Goal: Task Accomplishment & Management: Use online tool/utility

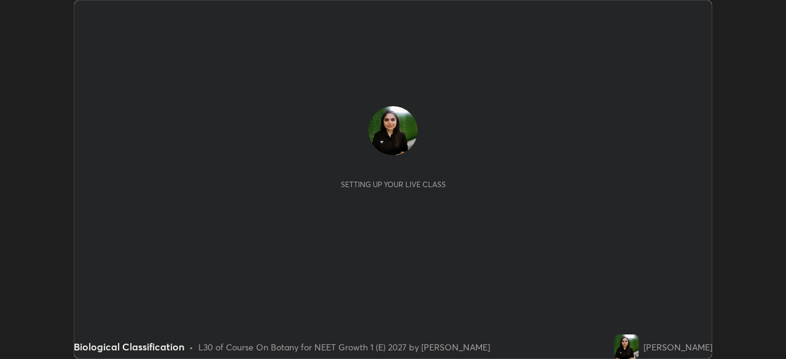
scroll to position [359, 786]
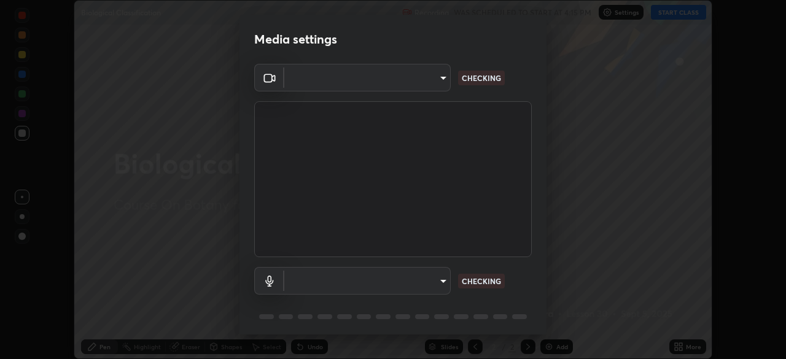
type input "143341fbb904ed7f6d4b6d102c287fed7119b8a5c82681b0fe0d60ab9d1c1976"
click at [445, 283] on body "Erase all Biological Classification Recording WAS SCHEDULED TO START AT 4:15 PM…" at bounding box center [393, 179] width 786 height 359
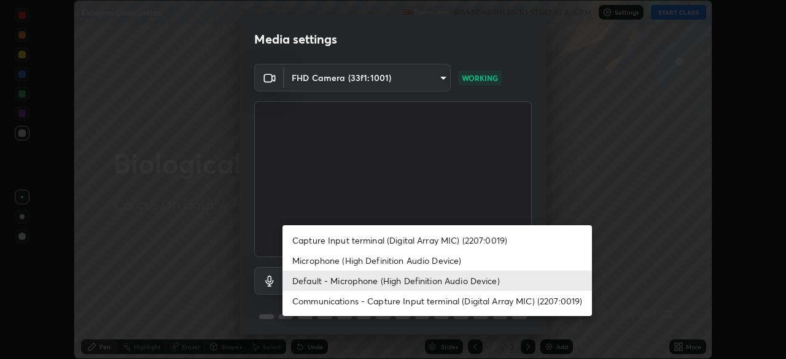
click at [480, 279] on li "Default - Microphone (High Definition Audio Device)" at bounding box center [438, 281] width 310 height 20
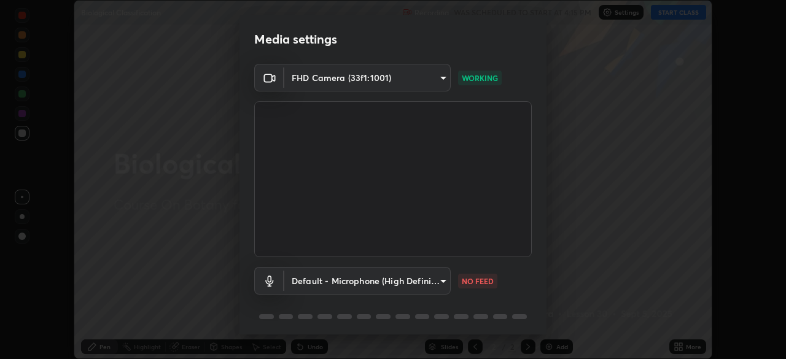
click at [436, 281] on body "Erase all Biological Classification Recording WAS SCHEDULED TO START AT 4:15 PM…" at bounding box center [393, 179] width 786 height 359
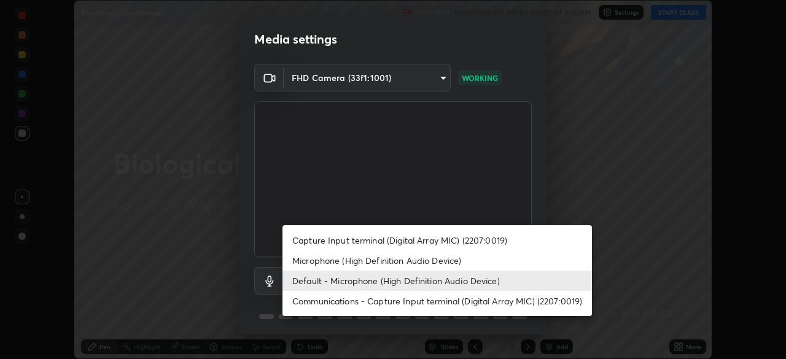
click at [456, 262] on li "Microphone (High Definition Audio Device)" at bounding box center [438, 261] width 310 height 20
type input "68669c4fc18278f07a2c6401c4a58c3096f9e0c9030b09a6088db7583fb47ae6"
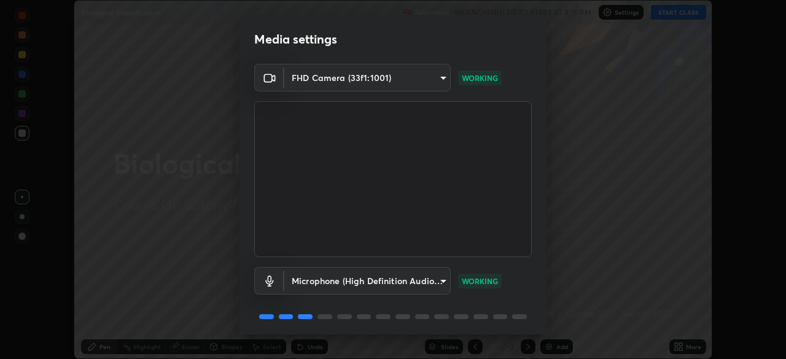
scroll to position [43, 0]
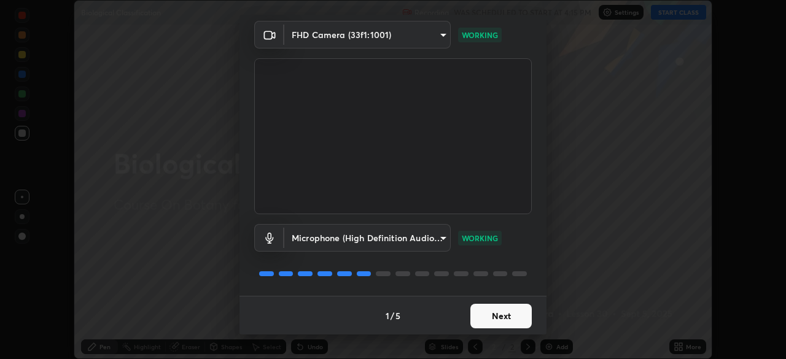
click at [514, 310] on button "Next" at bounding box center [501, 316] width 61 height 25
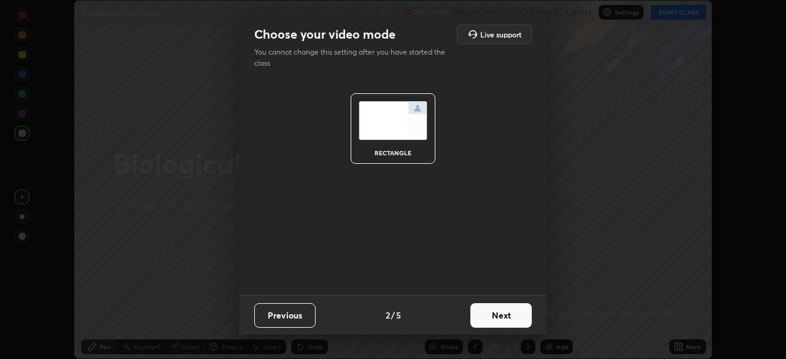
scroll to position [0, 0]
click at [517, 322] on button "Next" at bounding box center [501, 315] width 61 height 25
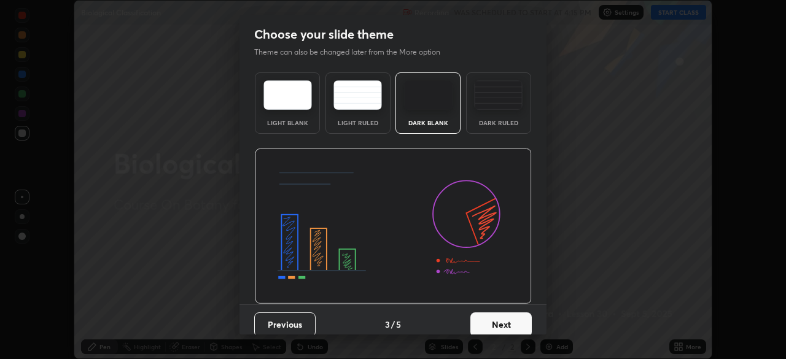
click at [523, 320] on button "Next" at bounding box center [501, 325] width 61 height 25
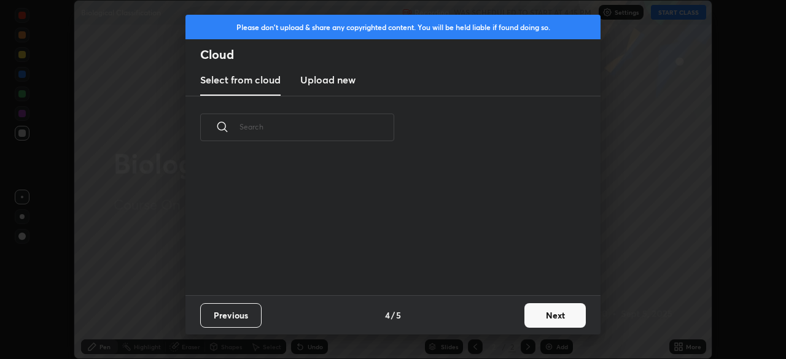
click at [549, 313] on button "Next" at bounding box center [555, 315] width 61 height 25
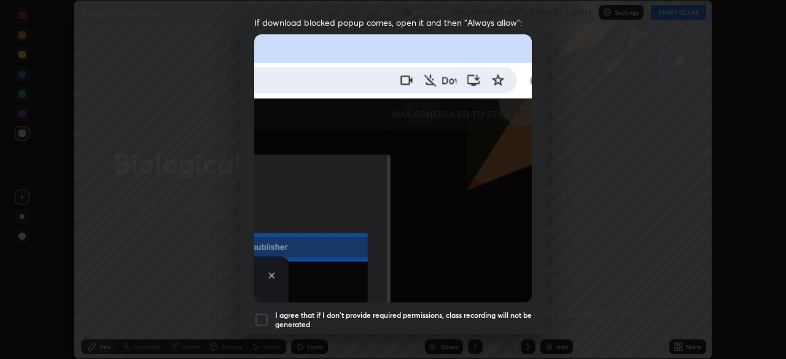
scroll to position [294, 0]
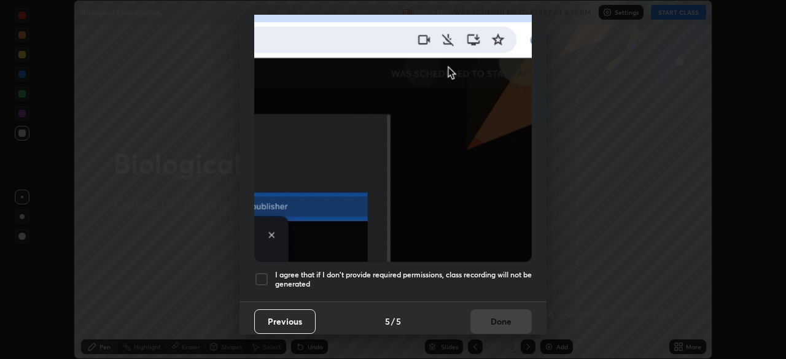
click at [267, 278] on div at bounding box center [261, 279] width 15 height 15
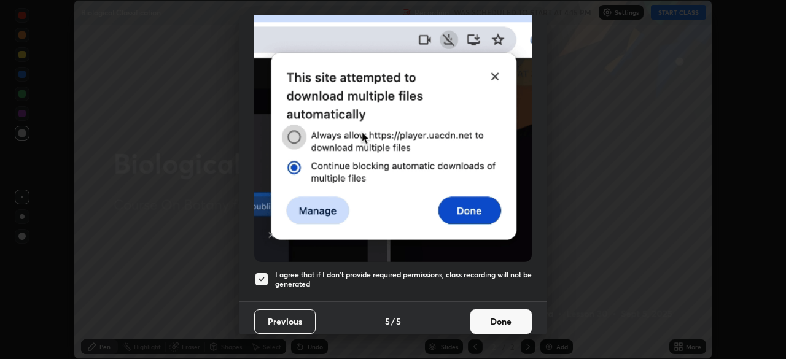
click at [507, 310] on button "Done" at bounding box center [501, 322] width 61 height 25
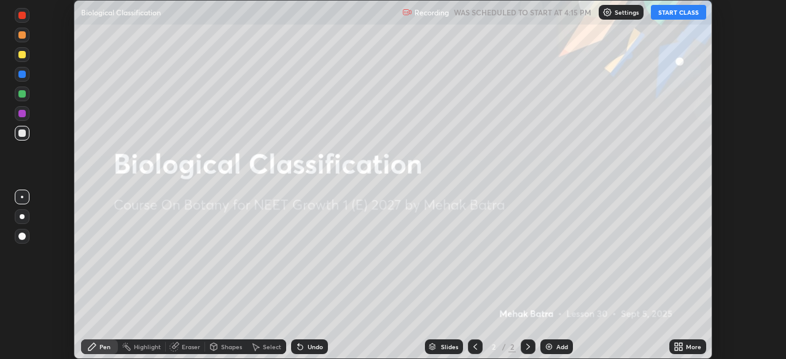
click at [668, 15] on button "START CLASS" at bounding box center [678, 12] width 55 height 15
click at [552, 345] on img at bounding box center [549, 347] width 10 height 10
